Goal: Transaction & Acquisition: Book appointment/travel/reservation

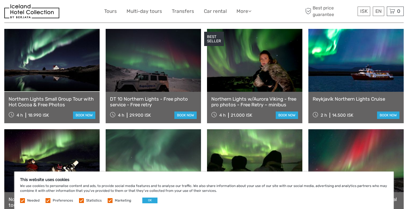
scroll to position [206, 0]
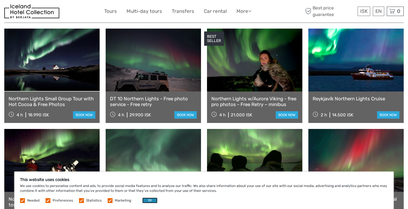
click at [145, 199] on button "OK" at bounding box center [149, 201] width 15 height 6
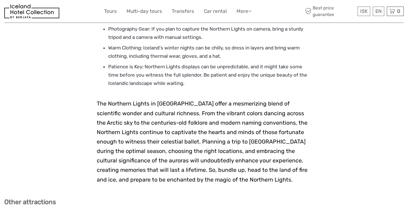
scroll to position [1139, 0]
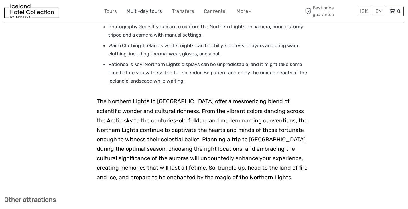
click at [137, 8] on link "Multi-day tours" at bounding box center [143, 11] width 35 height 8
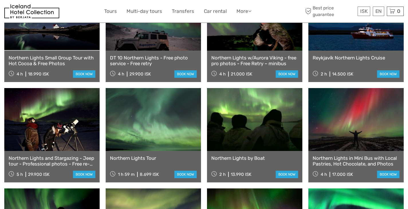
scroll to position [247, 0]
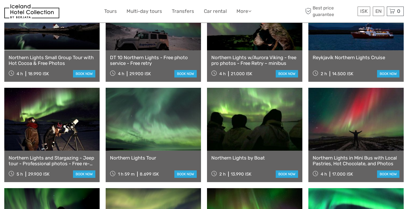
click at [54, 155] on link "Northern Lights and Stargazing - Jeep tour - Professional photos - Free re-run" at bounding box center [52, 161] width 87 height 12
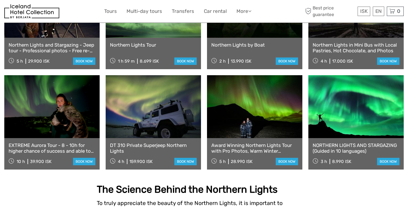
scroll to position [358, 0]
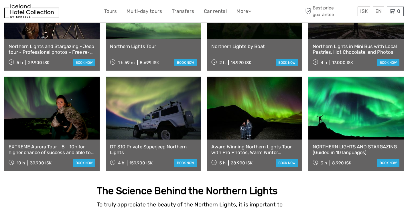
click at [347, 144] on link "NORTHERN LIGHTS AND STARGAZING (Guided in 10 languages)" at bounding box center [355, 150] width 87 height 12
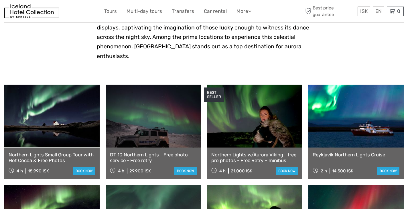
scroll to position [183, 0]
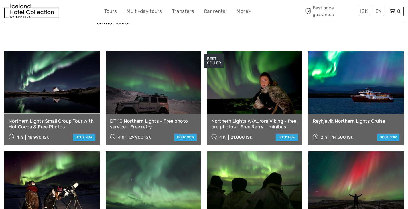
click at [158, 83] on link at bounding box center [153, 82] width 95 height 63
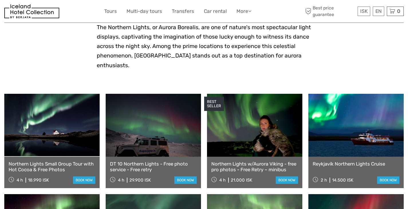
scroll to position [139, 0]
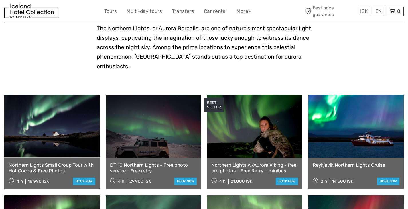
click at [351, 132] on link at bounding box center [355, 126] width 95 height 63
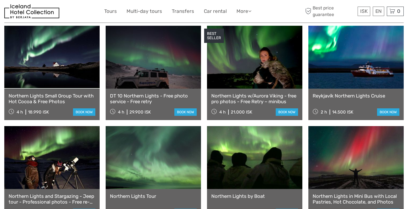
scroll to position [209, 0]
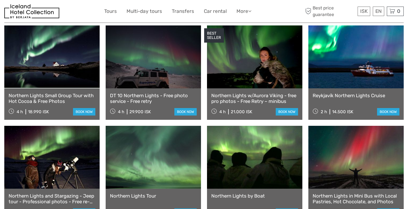
click at [42, 58] on link at bounding box center [51, 56] width 95 height 63
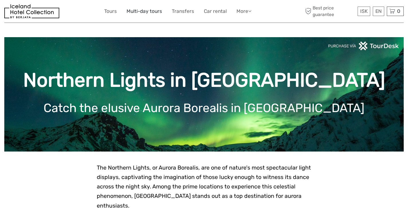
click at [150, 12] on link "Multi-day tours" at bounding box center [143, 11] width 35 height 8
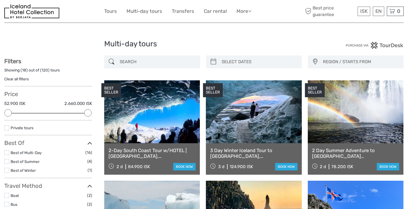
select select
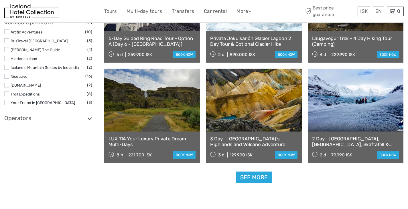
scroll to position [514, 0]
click at [253, 177] on link "See more" at bounding box center [253, 177] width 37 height 12
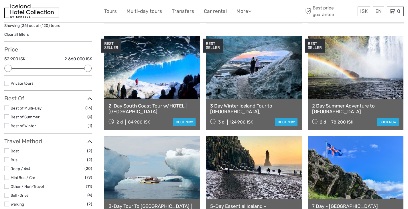
scroll to position [44, 0]
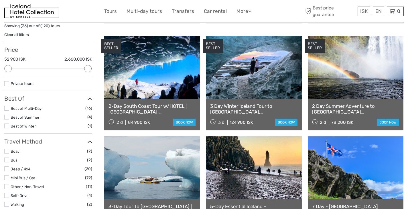
click at [7, 124] on label at bounding box center [6, 126] width 5 height 5
click at [0, 0] on input "checkbox" at bounding box center [0, 0] width 0 height 0
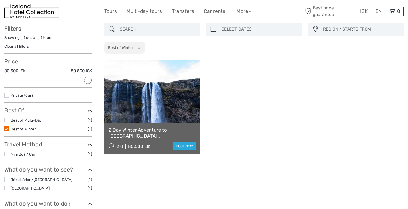
scroll to position [32, 0]
click at [6, 129] on label at bounding box center [6, 129] width 5 height 5
click at [0, 0] on input "checkbox" at bounding box center [0, 0] width 0 height 0
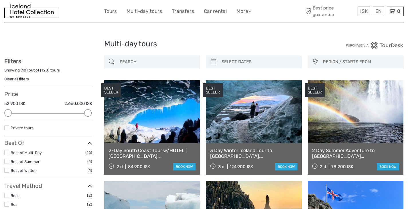
scroll to position [32, 0]
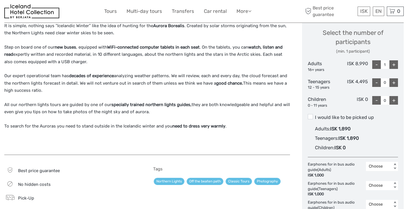
scroll to position [245, 0]
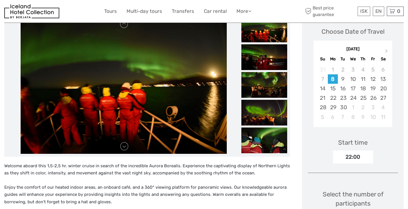
scroll to position [83, 0]
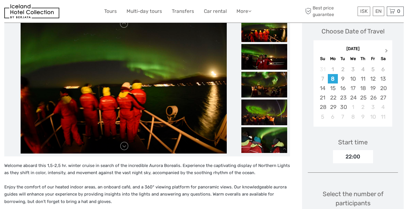
click at [385, 48] on button "Next Month" at bounding box center [386, 51] width 9 height 9
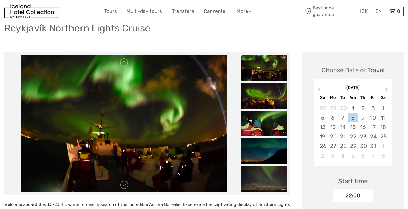
scroll to position [43, 0]
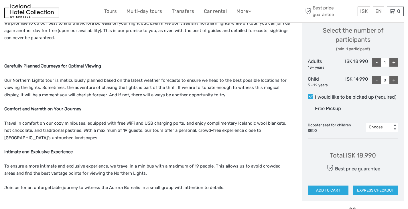
scroll to position [257, 0]
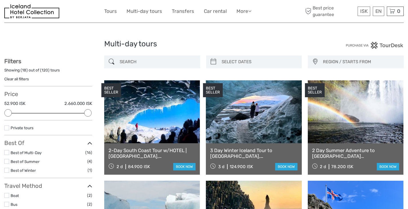
select select
click at [114, 11] on link "Tours" at bounding box center [110, 11] width 13 height 8
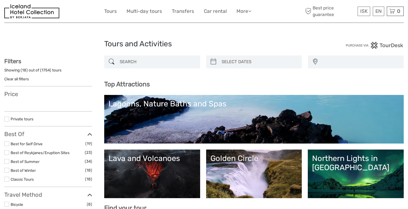
select select
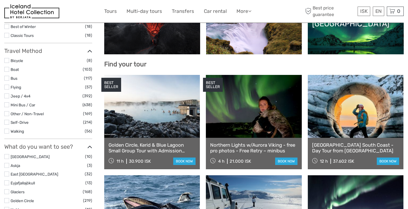
select select
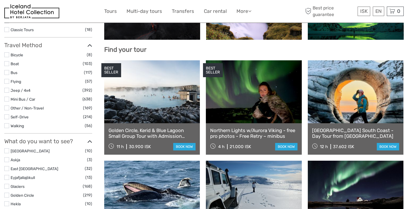
scroll to position [159, 0]
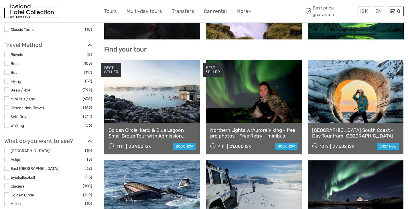
click at [166, 100] on link at bounding box center [152, 91] width 96 height 63
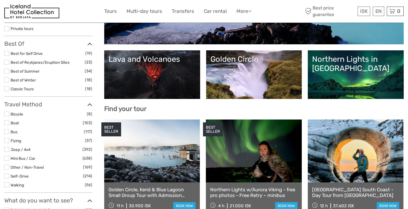
scroll to position [102, 0]
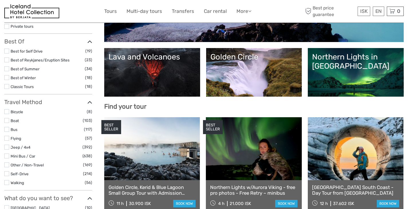
click at [165, 73] on link "Lava and Volcanoes" at bounding box center [151, 72] width 87 height 40
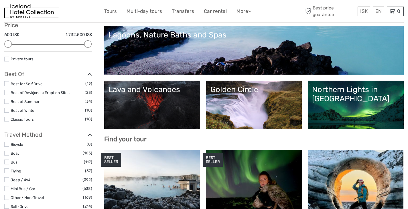
scroll to position [68, 0]
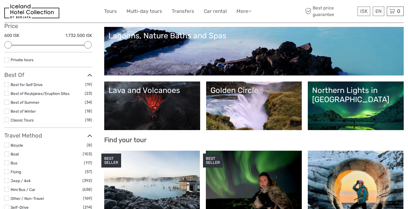
click at [227, 97] on link "Golden Circle" at bounding box center [253, 106] width 87 height 40
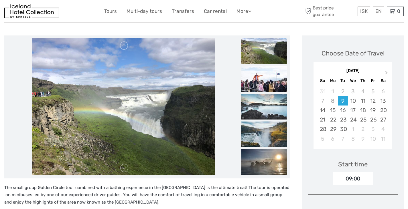
scroll to position [63, 0]
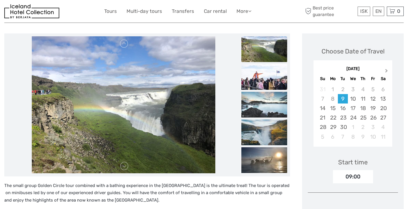
click at [386, 71] on span "Next Month" at bounding box center [386, 72] width 0 height 8
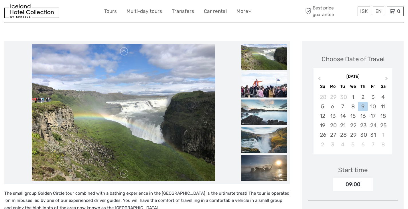
scroll to position [52, 0]
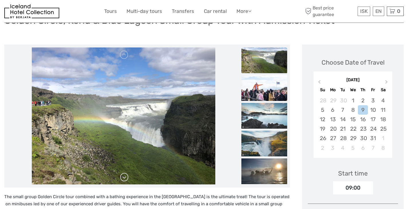
click at [122, 178] on link at bounding box center [124, 177] width 9 height 9
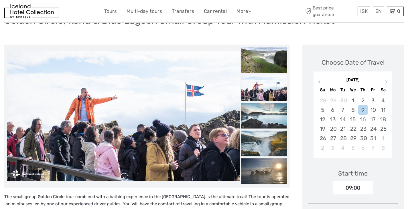
click at [122, 178] on link at bounding box center [124, 177] width 9 height 9
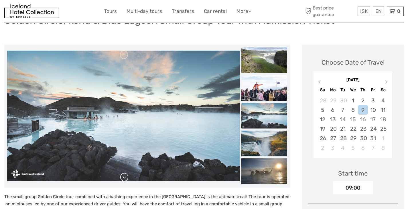
click at [122, 178] on link at bounding box center [124, 177] width 9 height 9
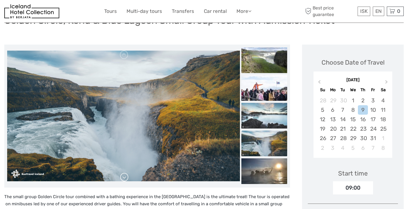
click at [122, 178] on link at bounding box center [124, 177] width 9 height 9
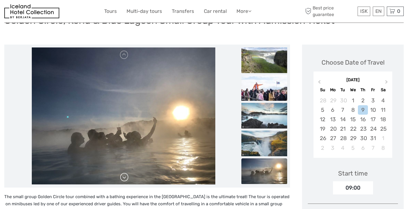
click at [122, 178] on link at bounding box center [124, 177] width 9 height 9
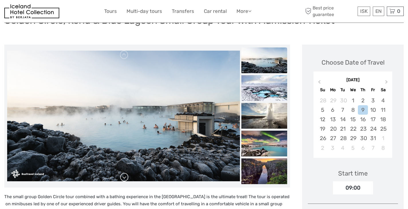
click at [122, 178] on link at bounding box center [124, 177] width 9 height 9
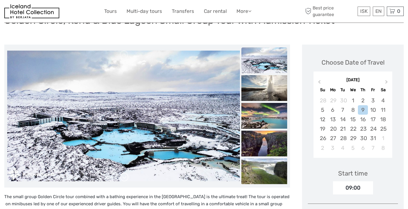
click at [122, 178] on link at bounding box center [124, 177] width 9 height 9
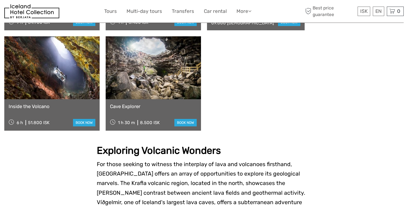
scroll to position [537, 0]
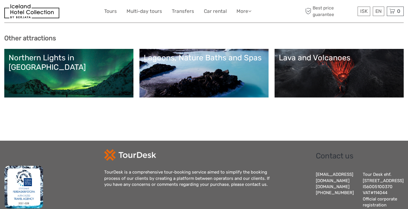
scroll to position [1777, 0]
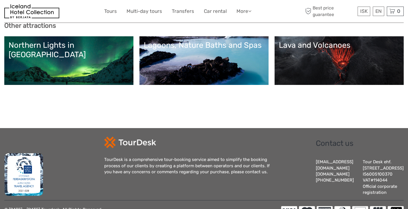
drag, startPoint x: 135, startPoint y: 168, endPoint x: 87, endPoint y: 158, distance: 49.1
click at [87, 158] on div at bounding box center [54, 166] width 100 height 59
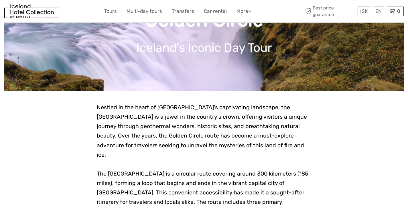
scroll to position [0, 0]
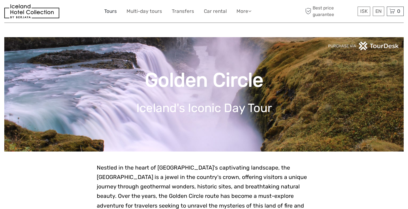
click at [111, 10] on link "Tours" at bounding box center [110, 11] width 13 height 8
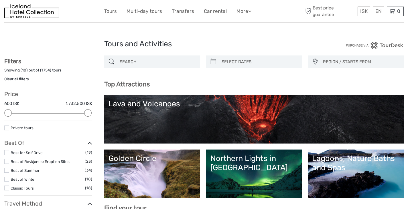
select select
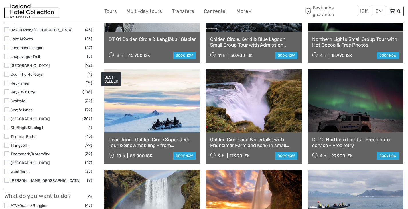
scroll to position [352, 0]
